Goal: Information Seeking & Learning: Learn about a topic

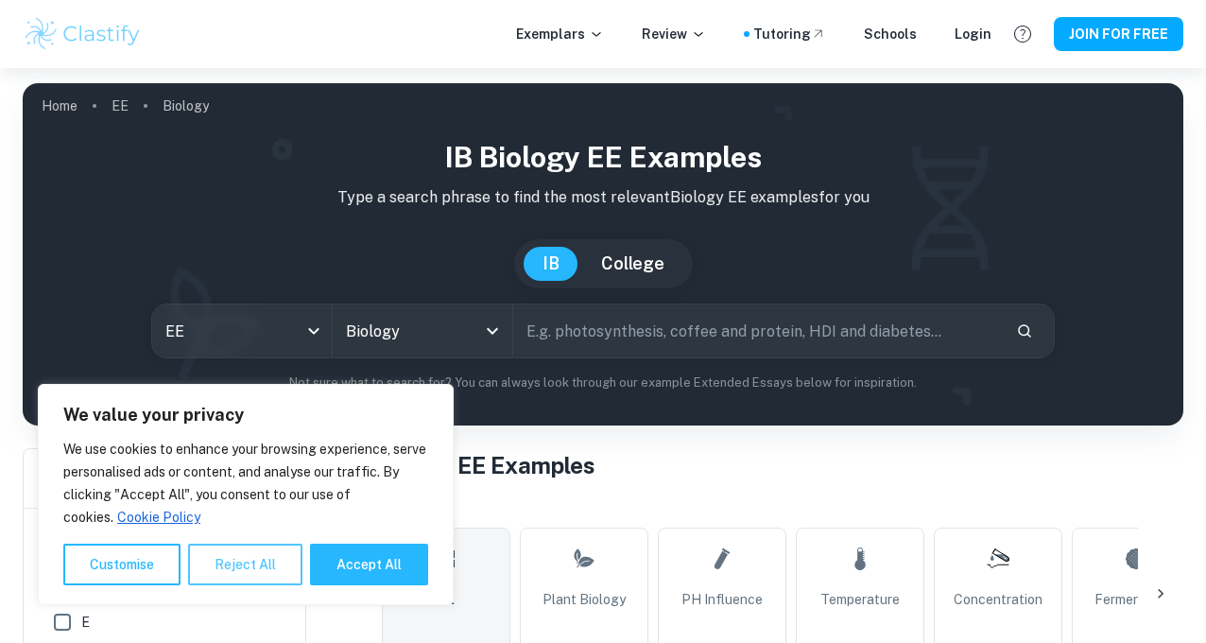
scroll to position [81, 0]
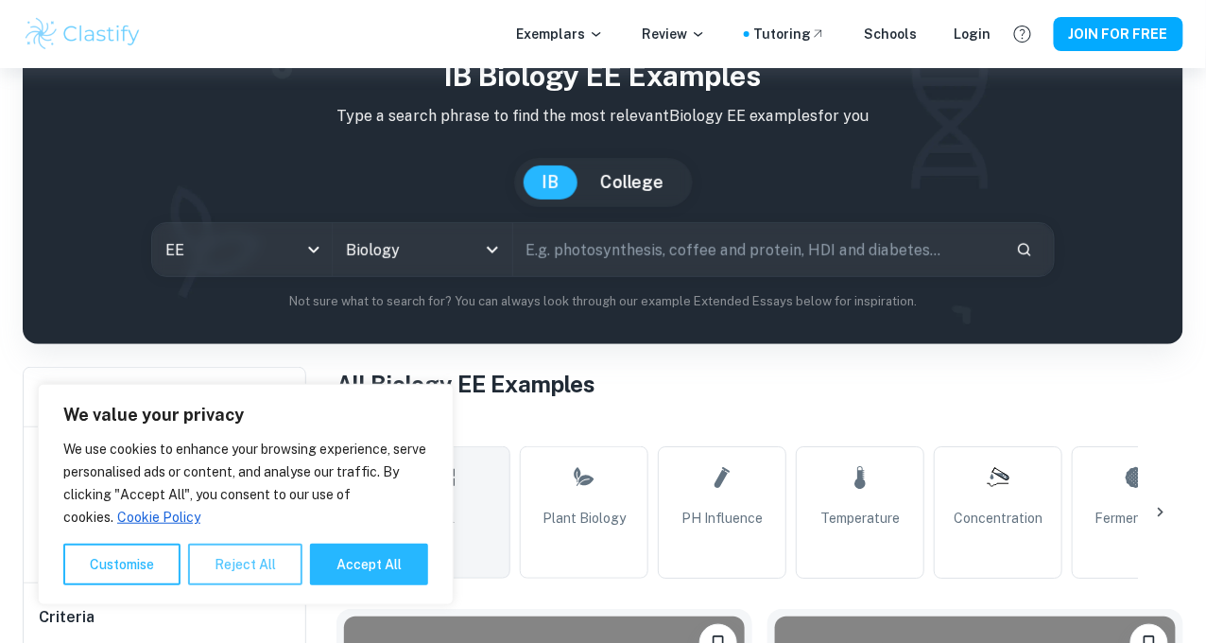
click at [240, 557] on button "Reject All" at bounding box center [245, 565] width 114 height 42
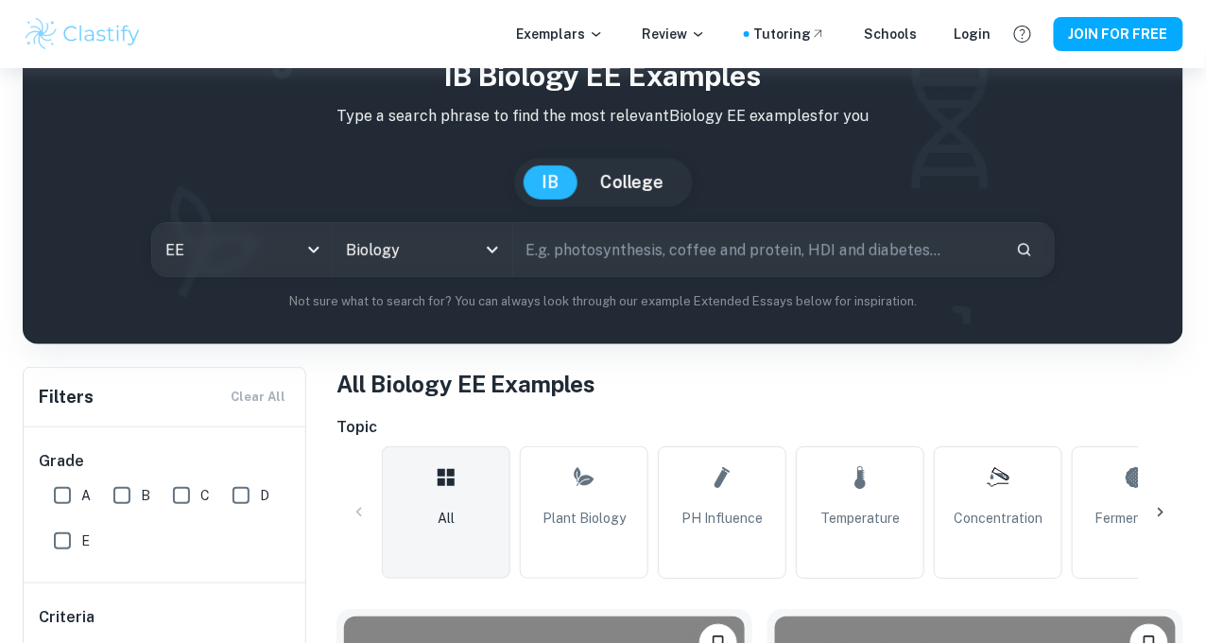
scroll to position [310, 0]
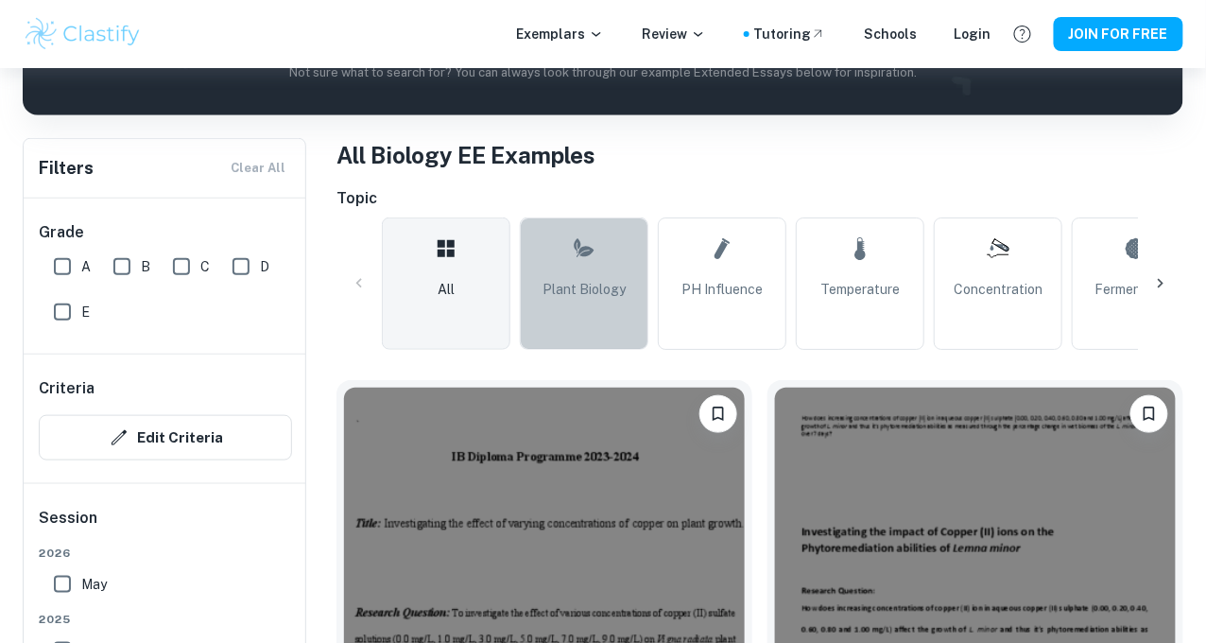
click at [541, 228] on link "Plant Biology" at bounding box center [584, 283] width 129 height 132
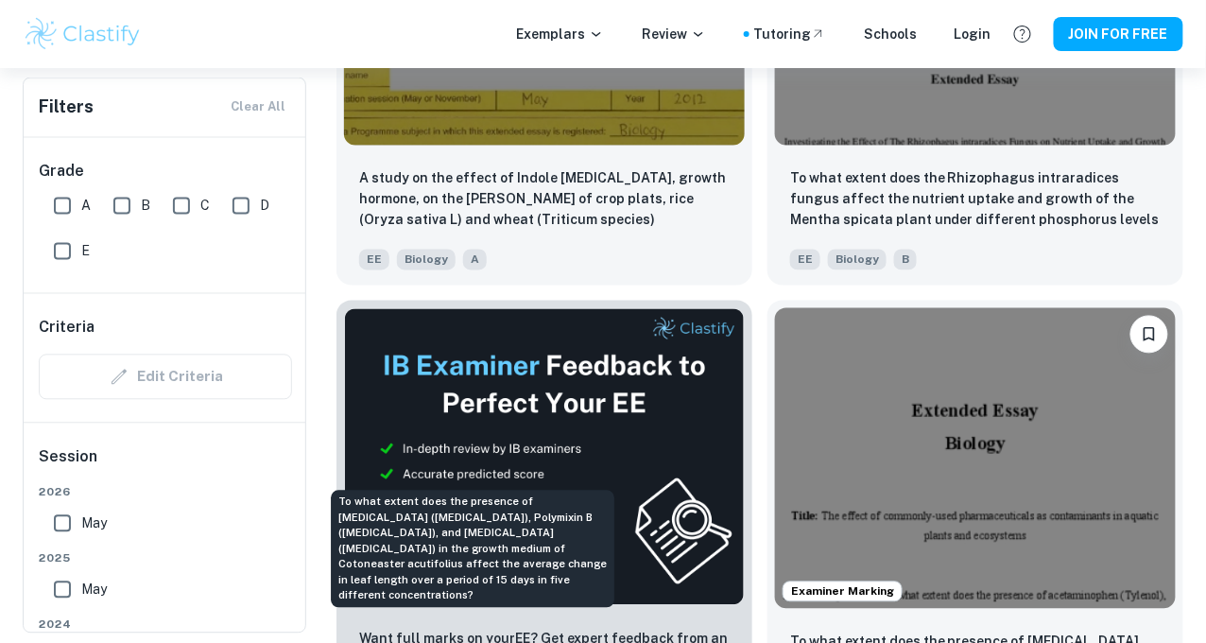
scroll to position [855, 0]
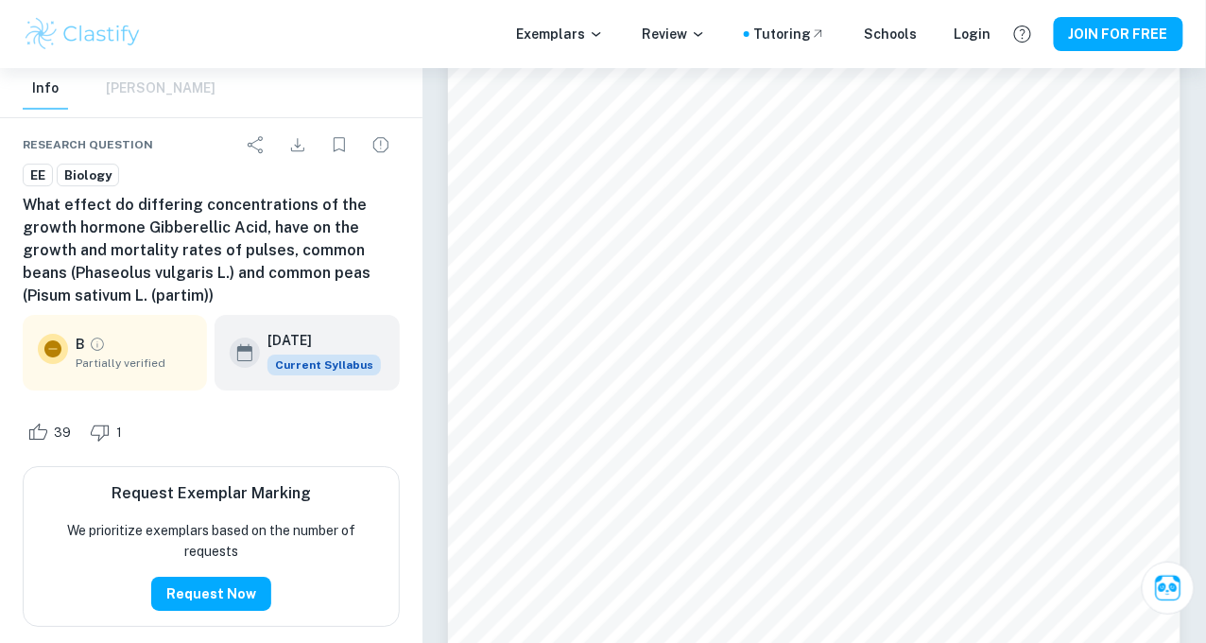
scroll to position [10937, 0]
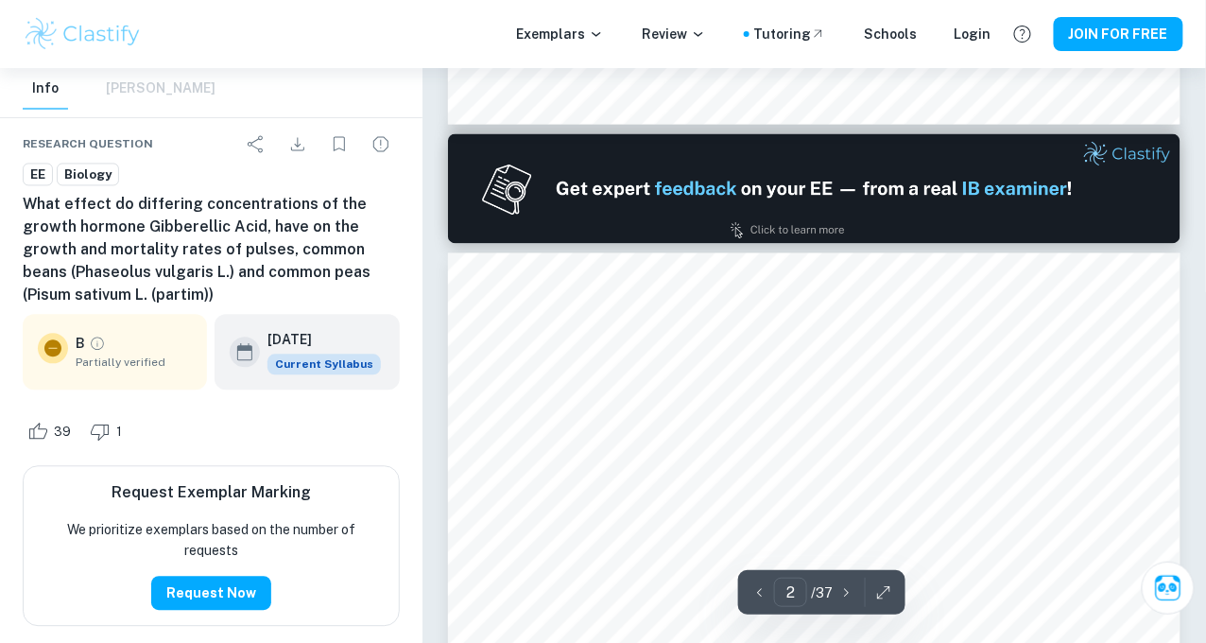
type input "1"
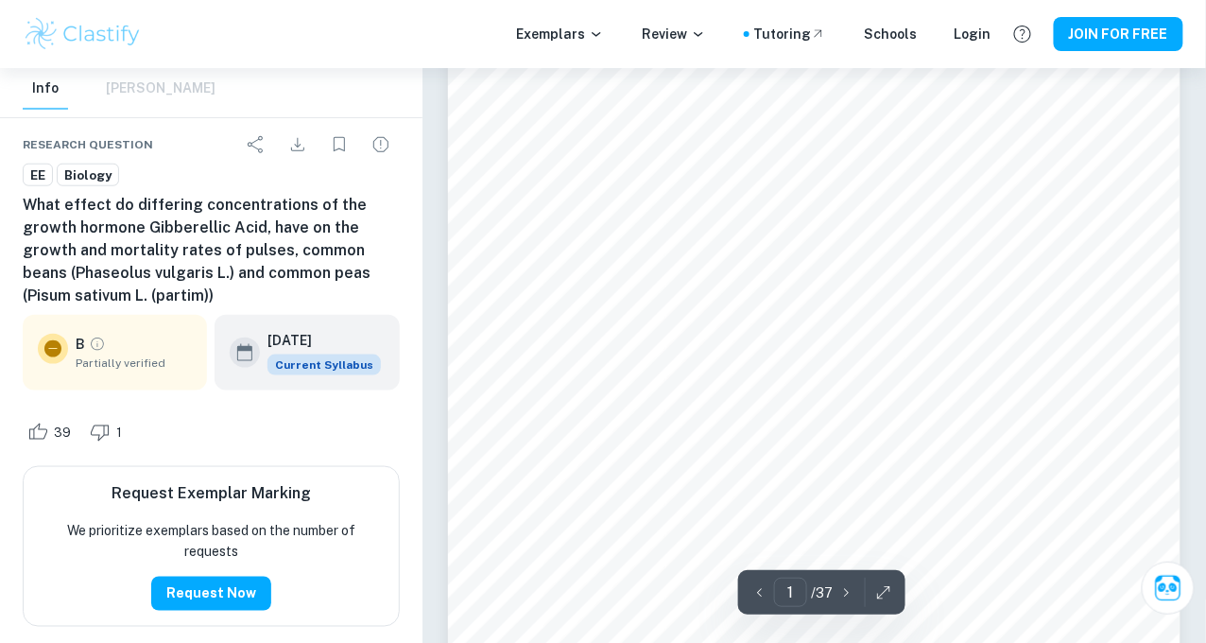
scroll to position [0, 0]
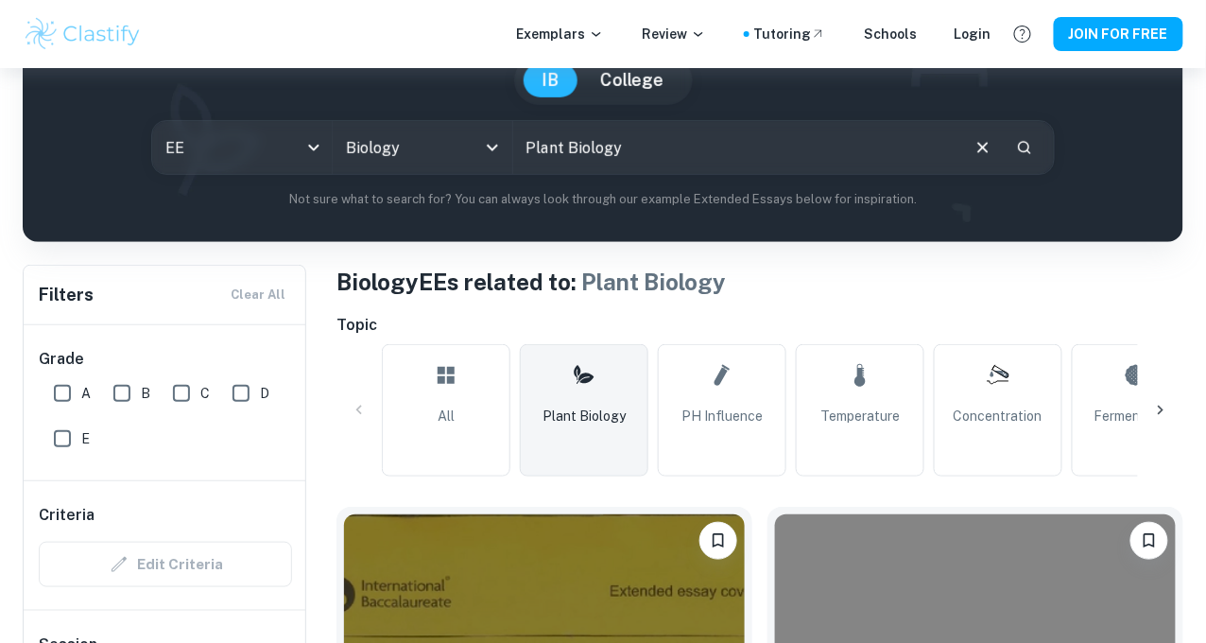
scroll to position [182, 0]
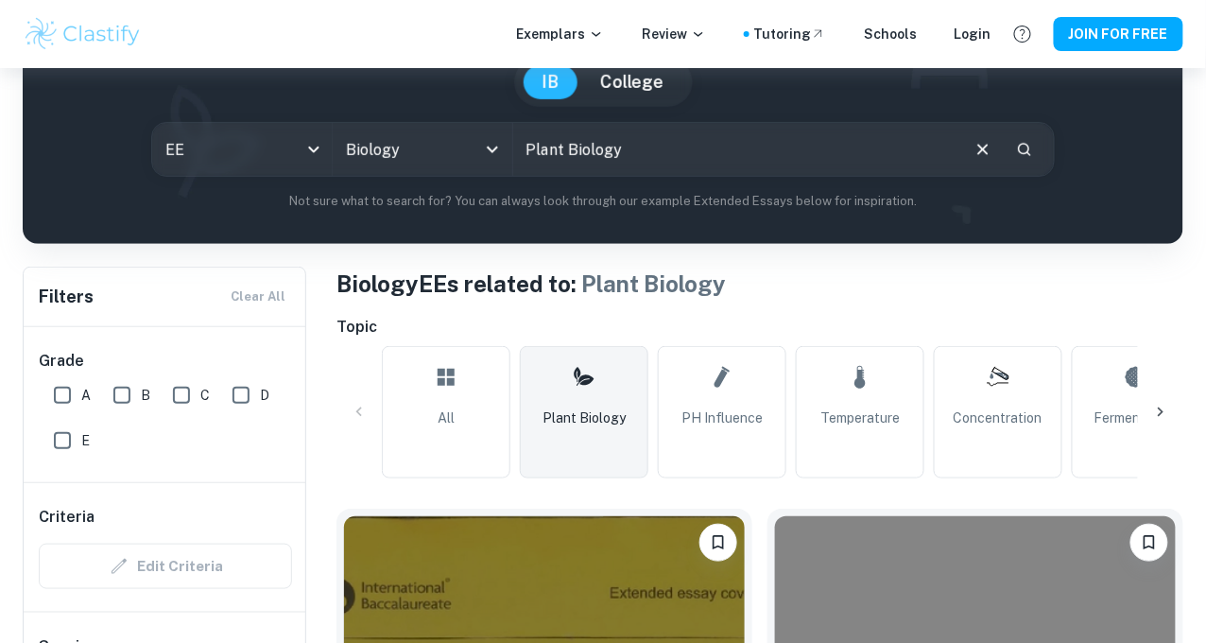
click at [1139, 287] on h1 "Biology EEs related to: Plant Biology" at bounding box center [760, 284] width 847 height 34
